Goal: Navigation & Orientation: Find specific page/section

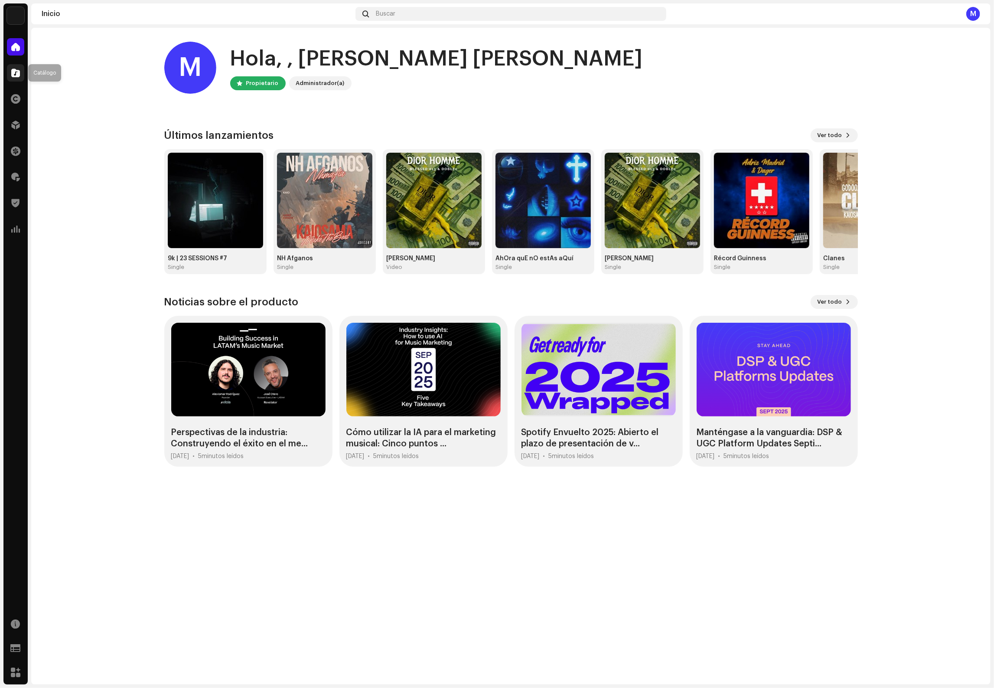
click at [19, 72] on span at bounding box center [15, 72] width 9 height 7
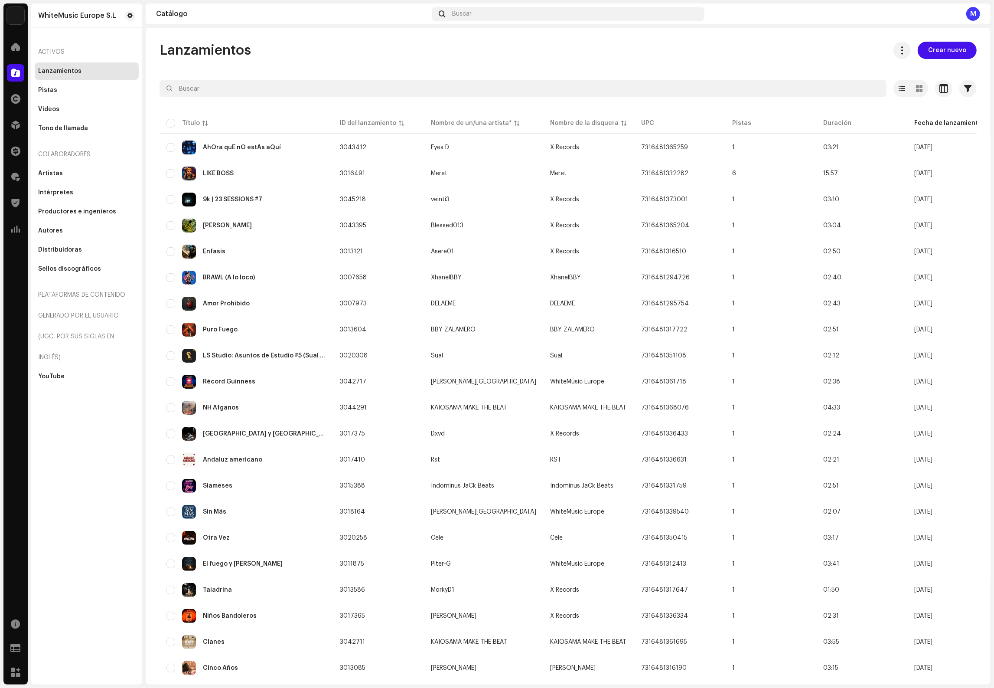
click at [17, 56] on div "Inicio" at bounding box center [15, 47] width 24 height 24
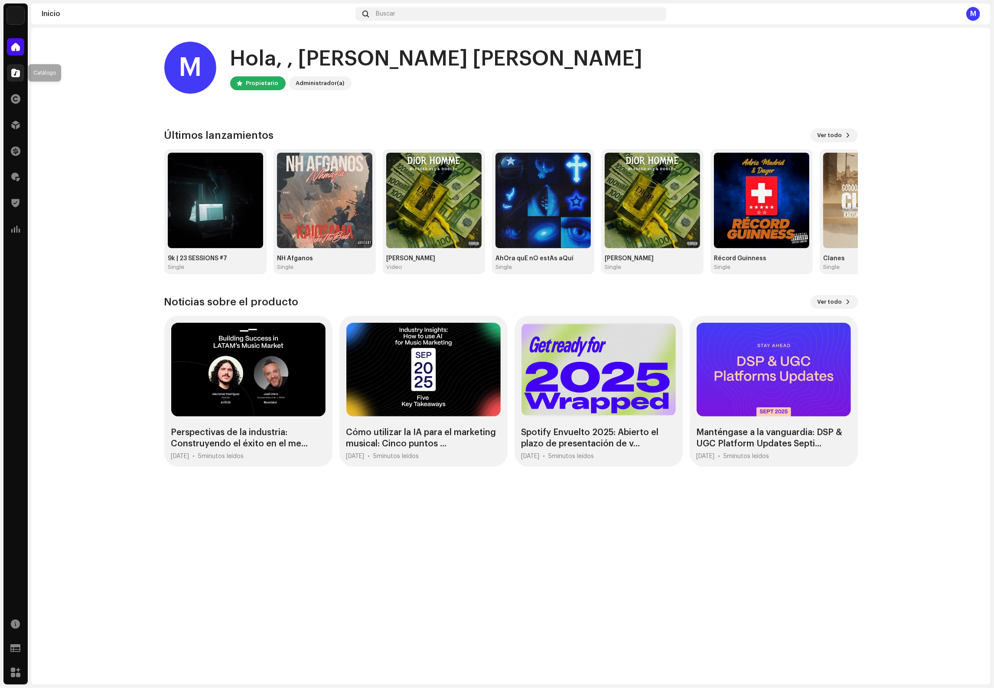
click at [14, 76] on span at bounding box center [15, 72] width 9 height 7
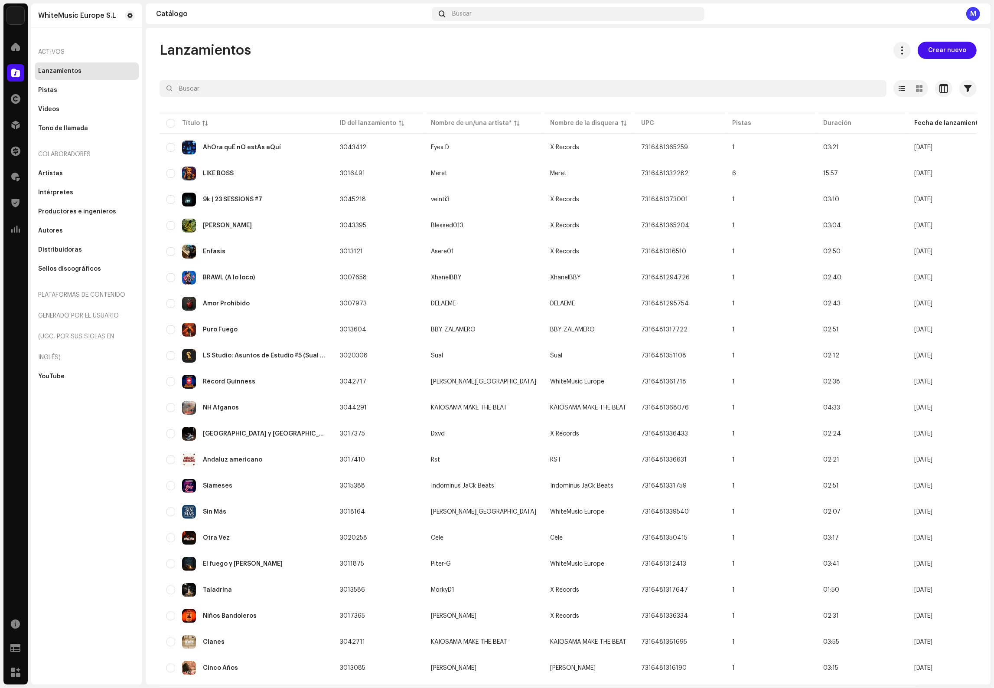
click at [14, 35] on div "Inicio" at bounding box center [15, 47] width 24 height 24
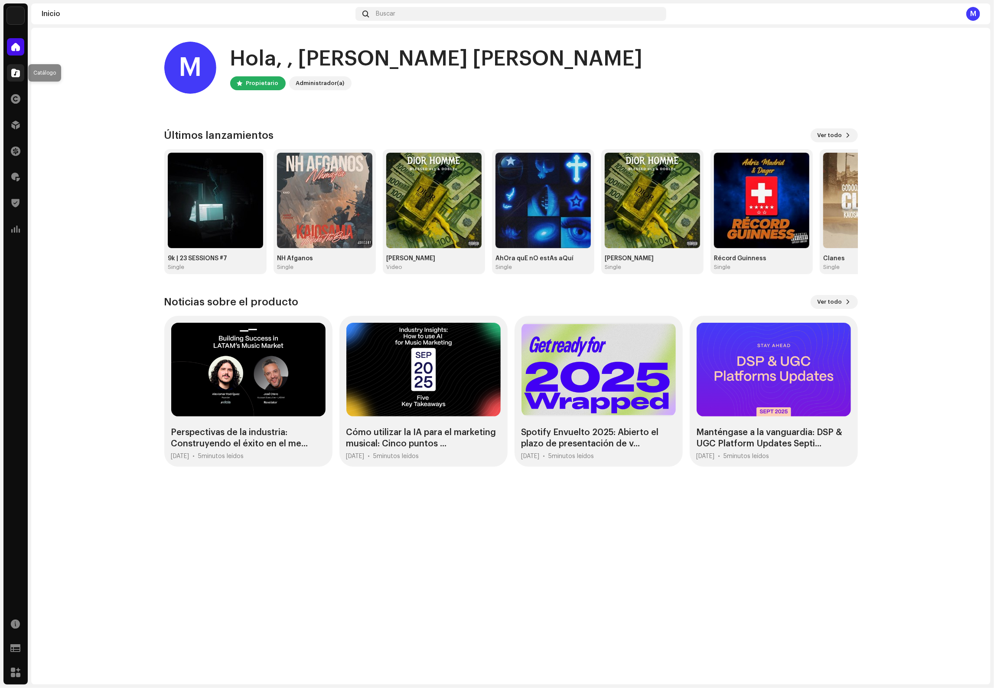
click at [22, 73] on div at bounding box center [15, 72] width 17 height 17
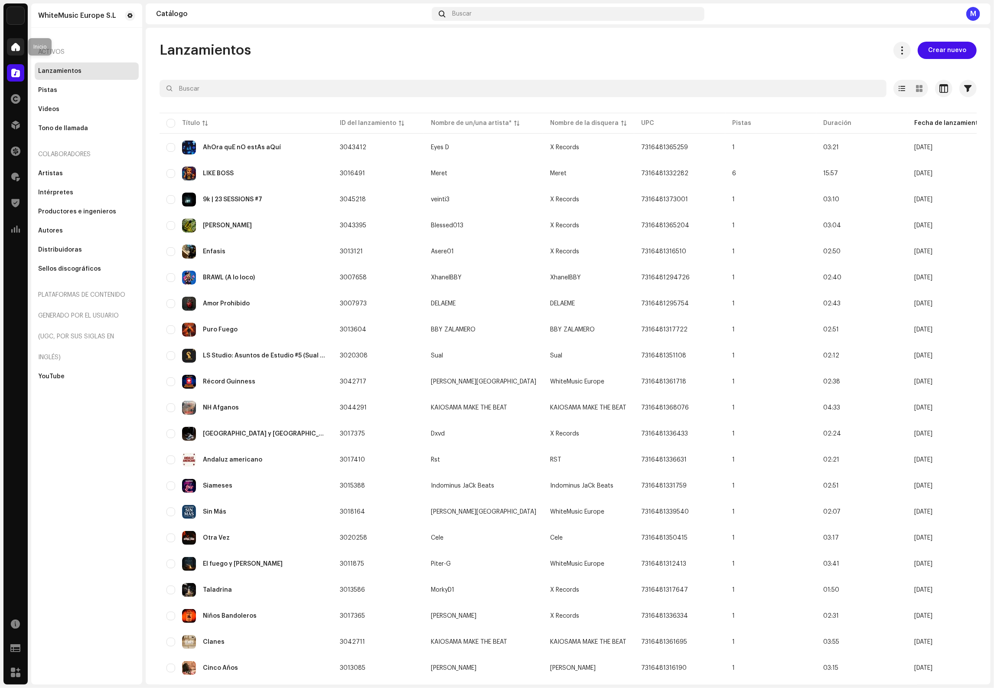
click at [13, 48] on span at bounding box center [15, 46] width 9 height 7
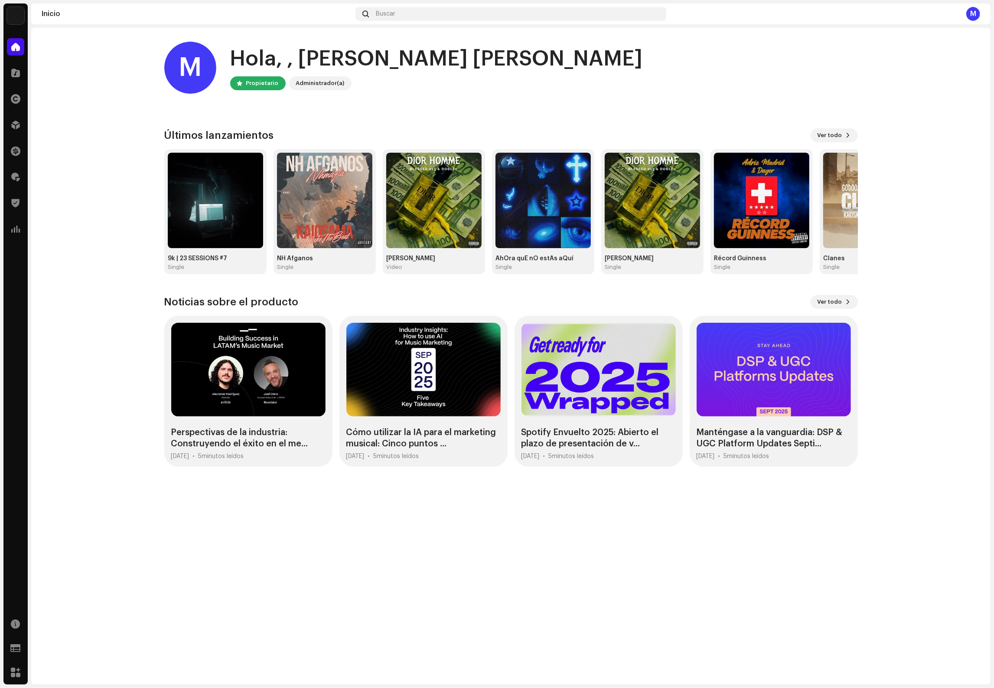
click at [4, 82] on div "Catálogo" at bounding box center [15, 73] width 24 height 24
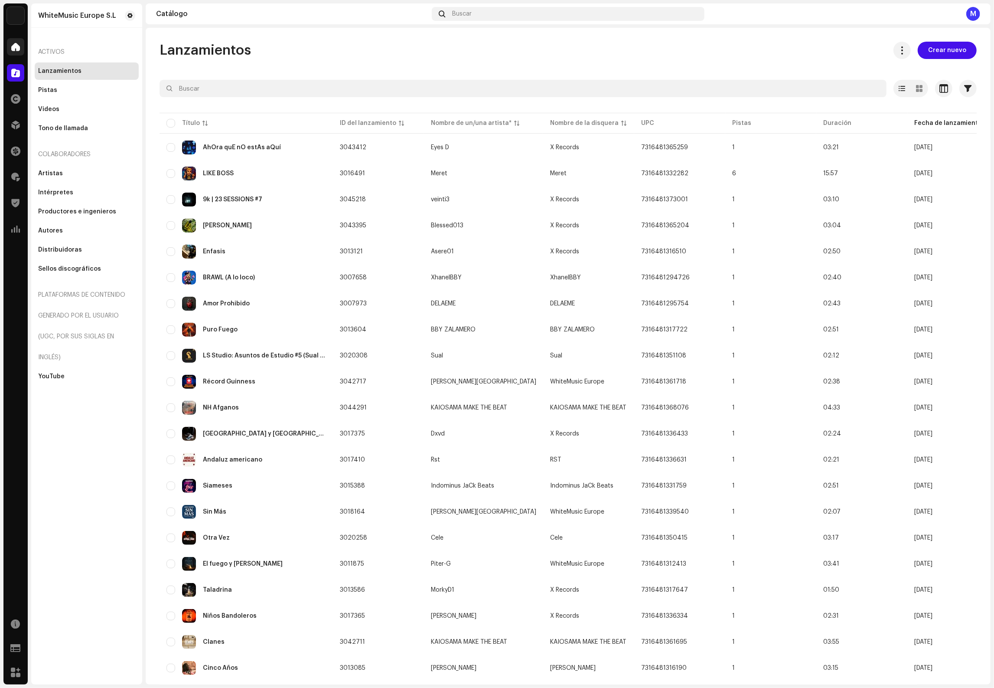
click at [17, 45] on span at bounding box center [15, 46] width 9 height 7
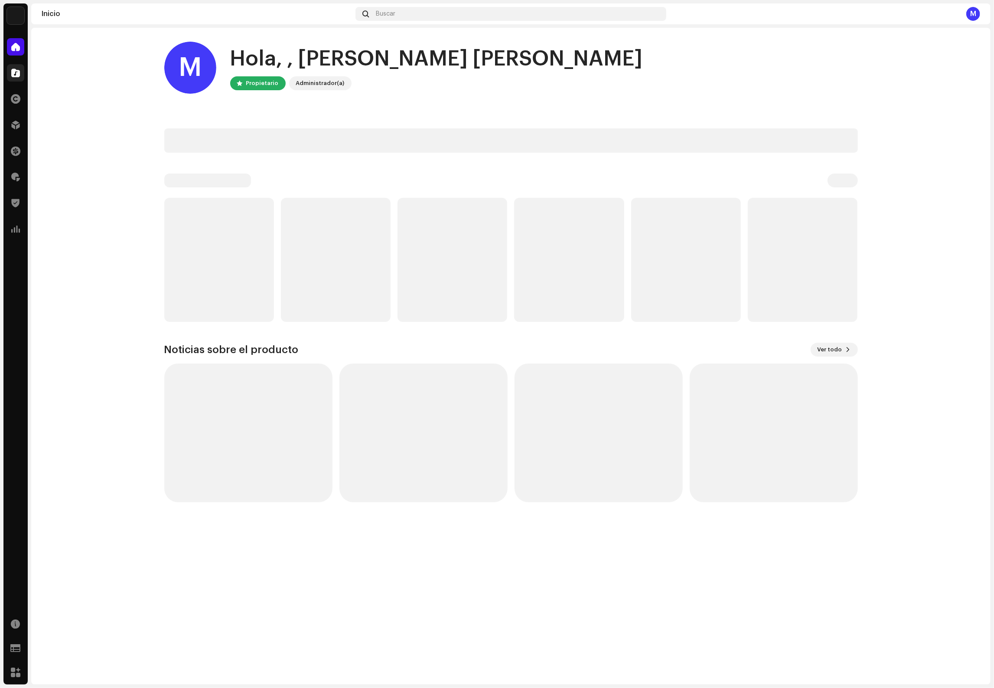
click at [20, 64] on div at bounding box center [15, 72] width 17 height 17
